Goal: Task Accomplishment & Management: Manage account settings

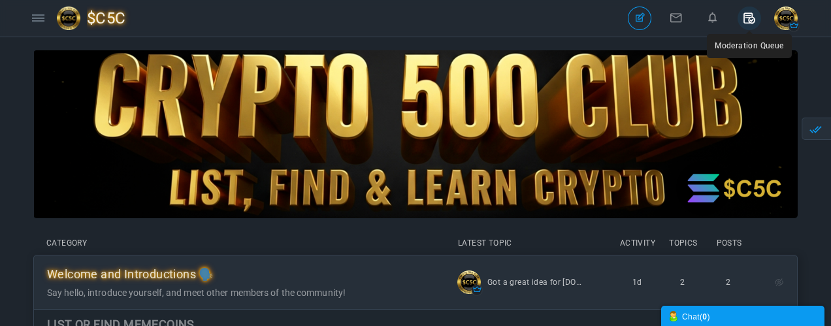
click at [751, 22] on icon at bounding box center [750, 18] width 24 height 22
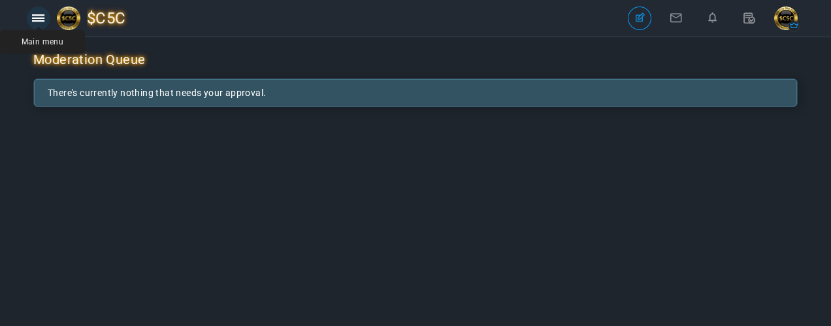
click at [43, 22] on icon at bounding box center [38, 18] width 12 height 12
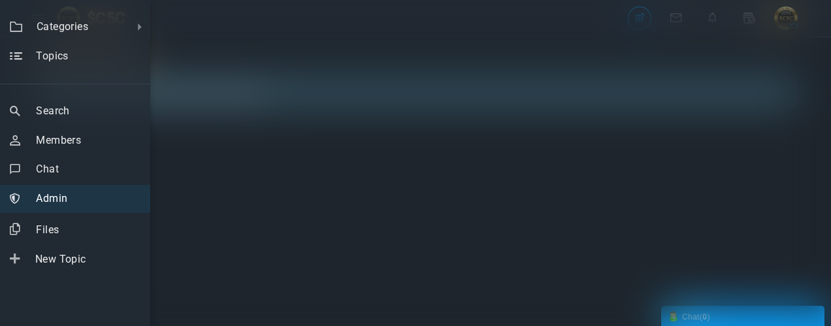
click at [46, 199] on span "Admin" at bounding box center [51, 198] width 31 height 12
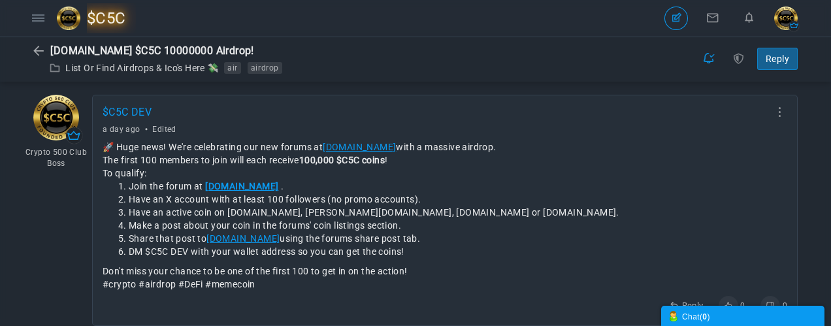
click at [109, 17] on span "$C5C" at bounding box center [111, 18] width 49 height 30
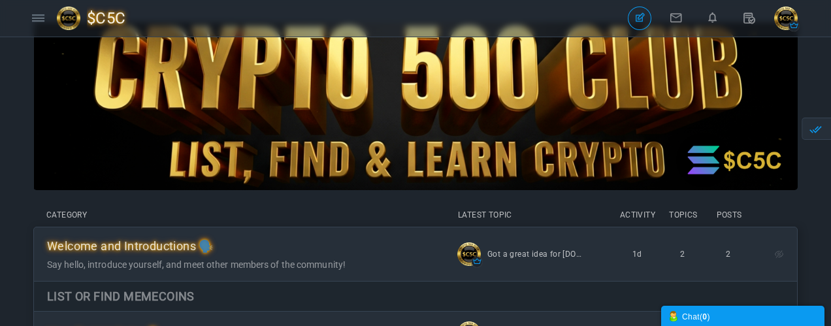
scroll to position [23, 0]
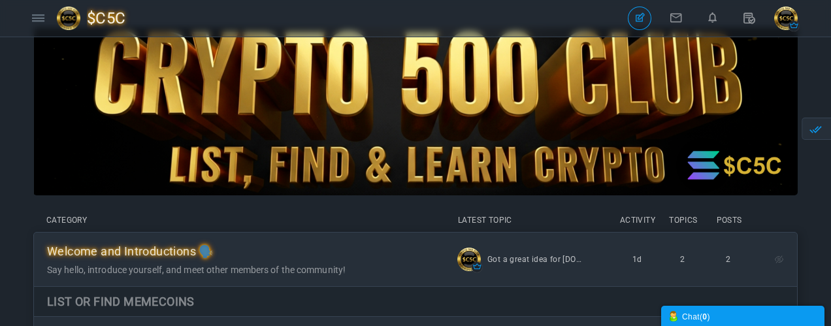
click at [785, 24] on img "button" at bounding box center [786, 19] width 24 height 24
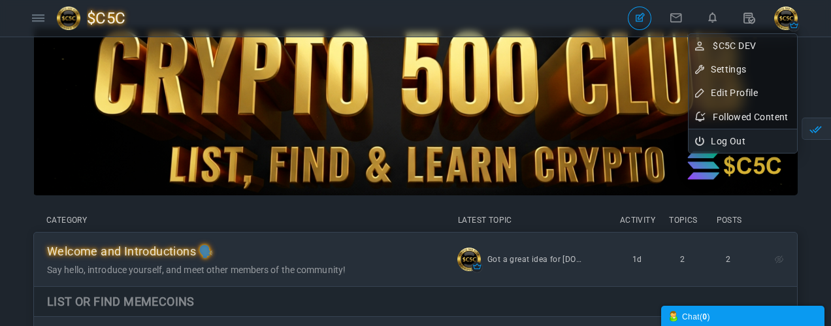
click at [732, 142] on link "Log Out" at bounding box center [743, 141] width 108 height 24
